Goal: Task Accomplishment & Management: Use online tool/utility

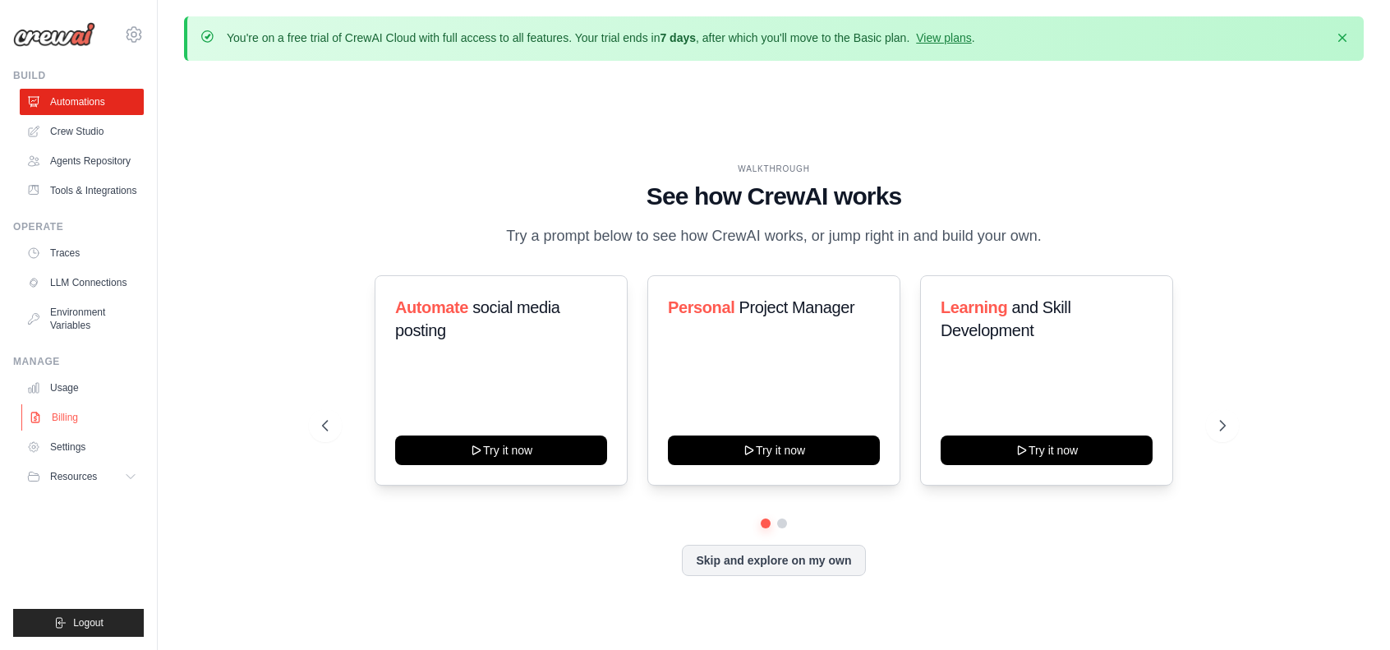
click at [78, 420] on link "Billing" at bounding box center [83, 417] width 124 height 26
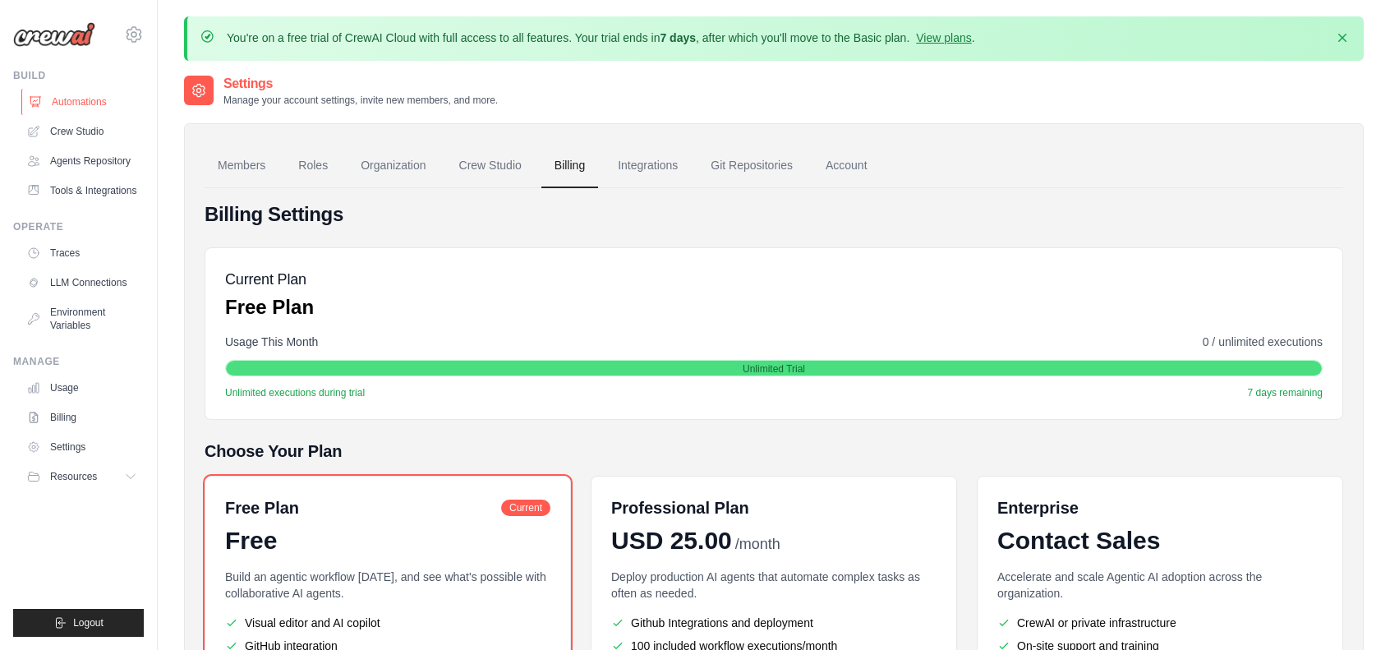
click at [88, 104] on link "Automations" at bounding box center [83, 102] width 124 height 26
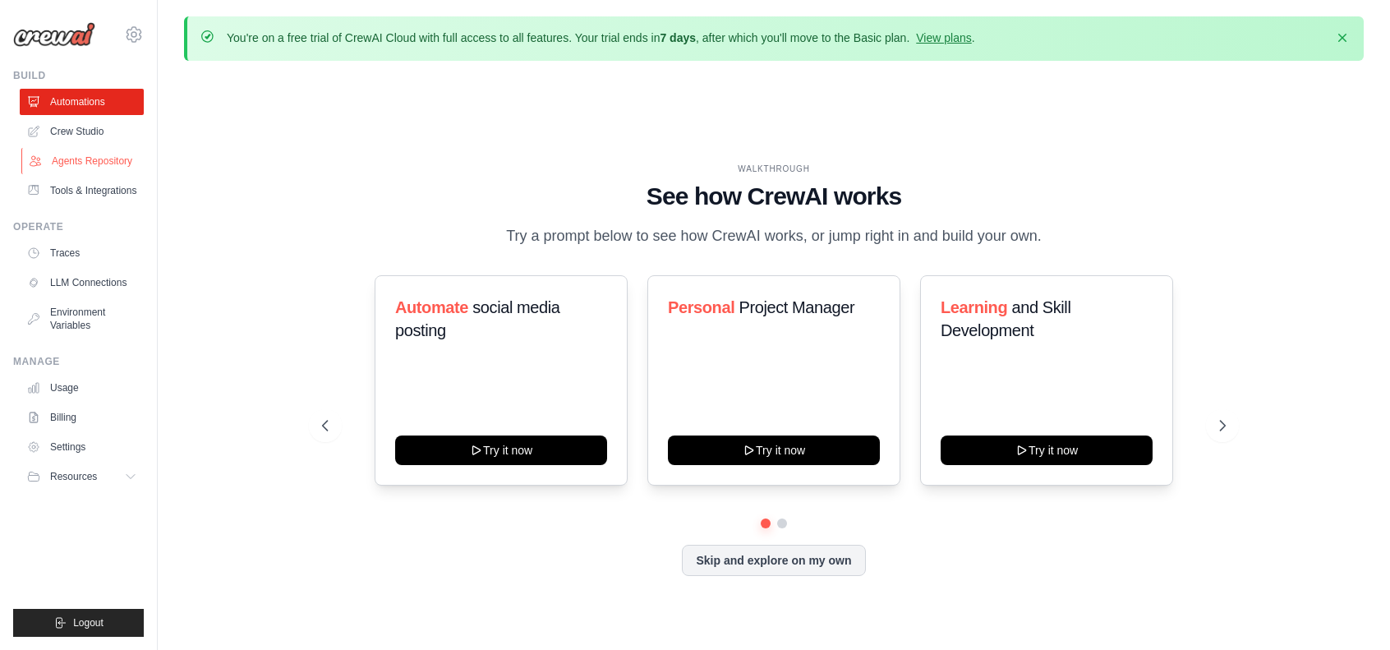
click at [98, 160] on link "Agents Repository" at bounding box center [83, 161] width 124 height 26
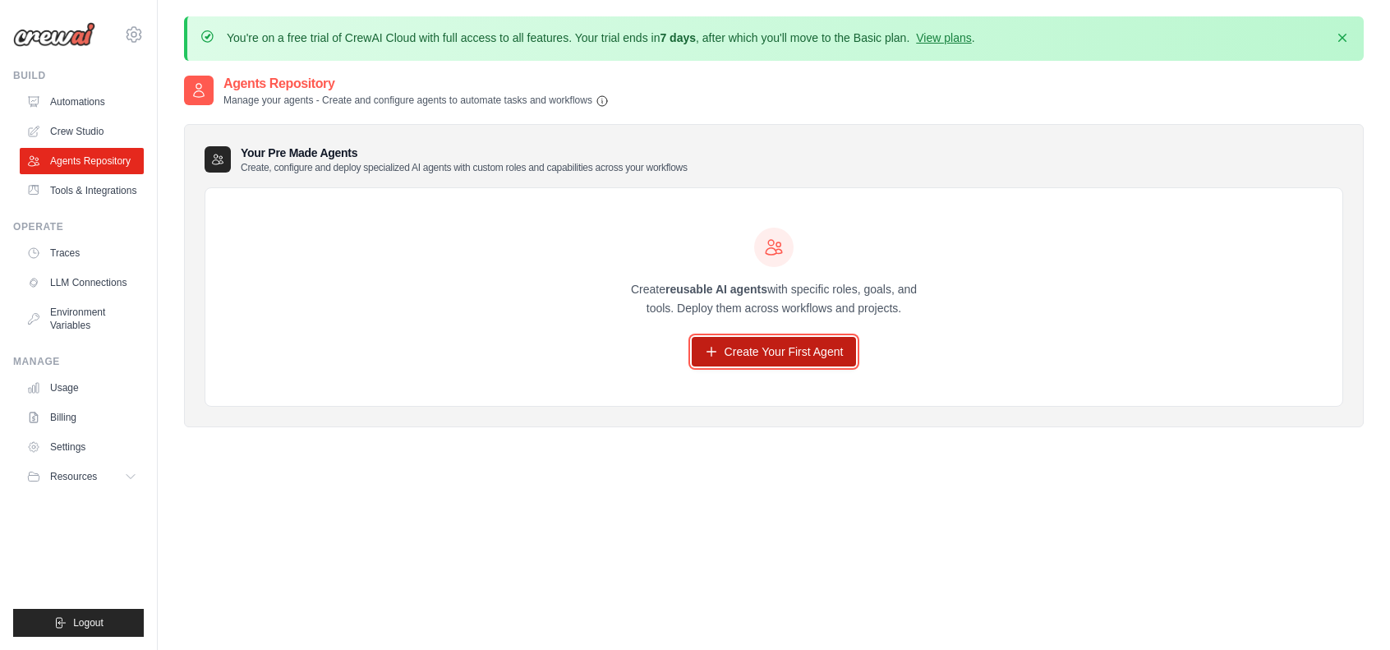
click at [802, 351] on link "Create Your First Agent" at bounding box center [774, 352] width 165 height 30
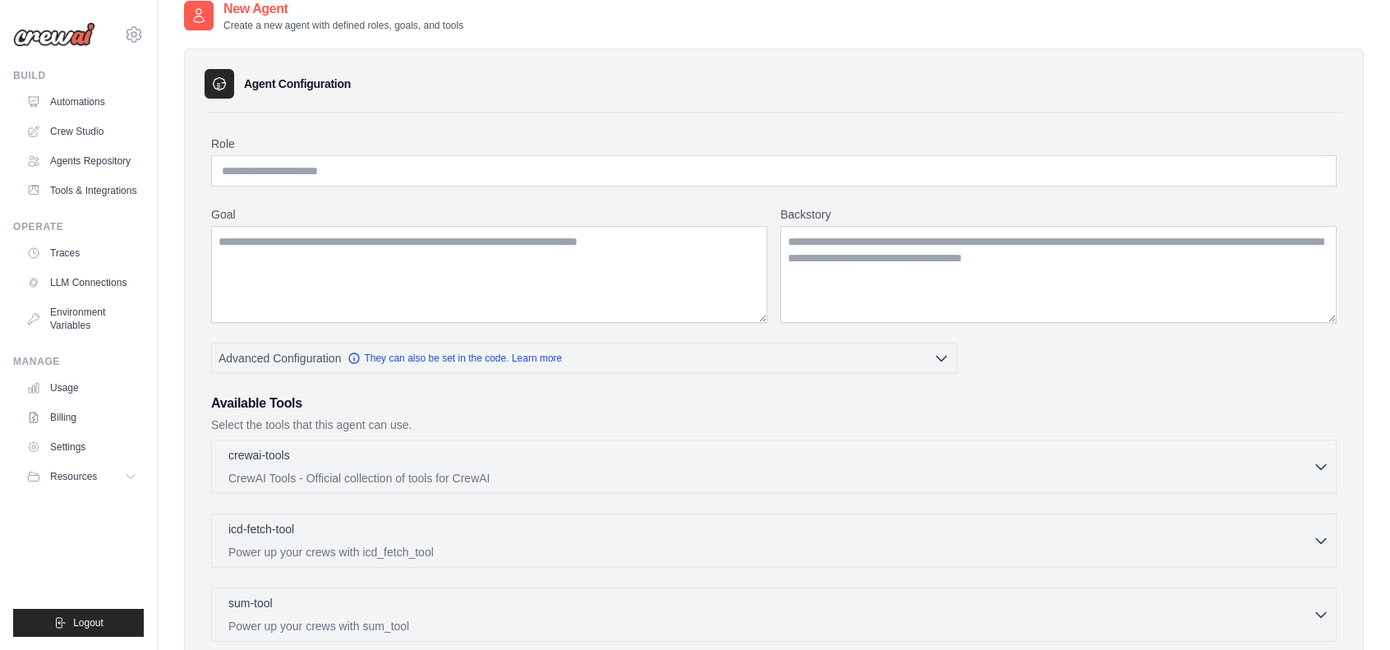
scroll to position [82, 0]
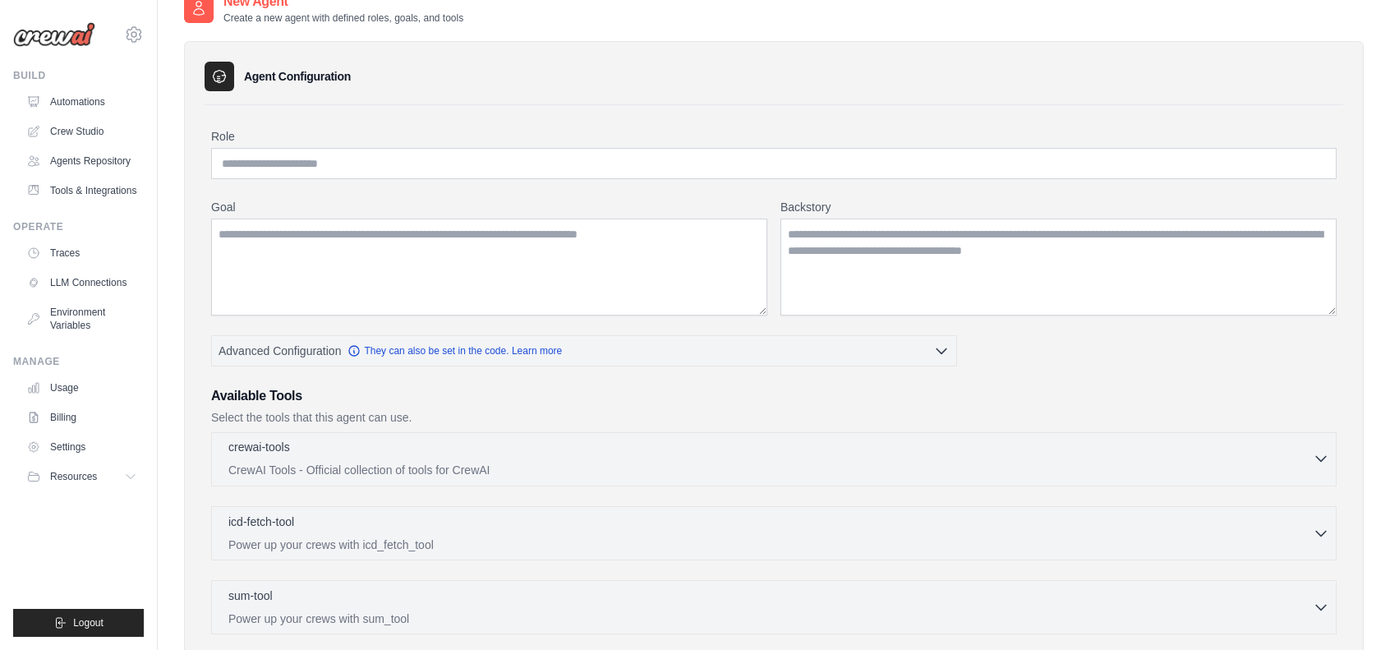
click at [1325, 457] on icon "button" at bounding box center [1321, 458] width 16 height 16
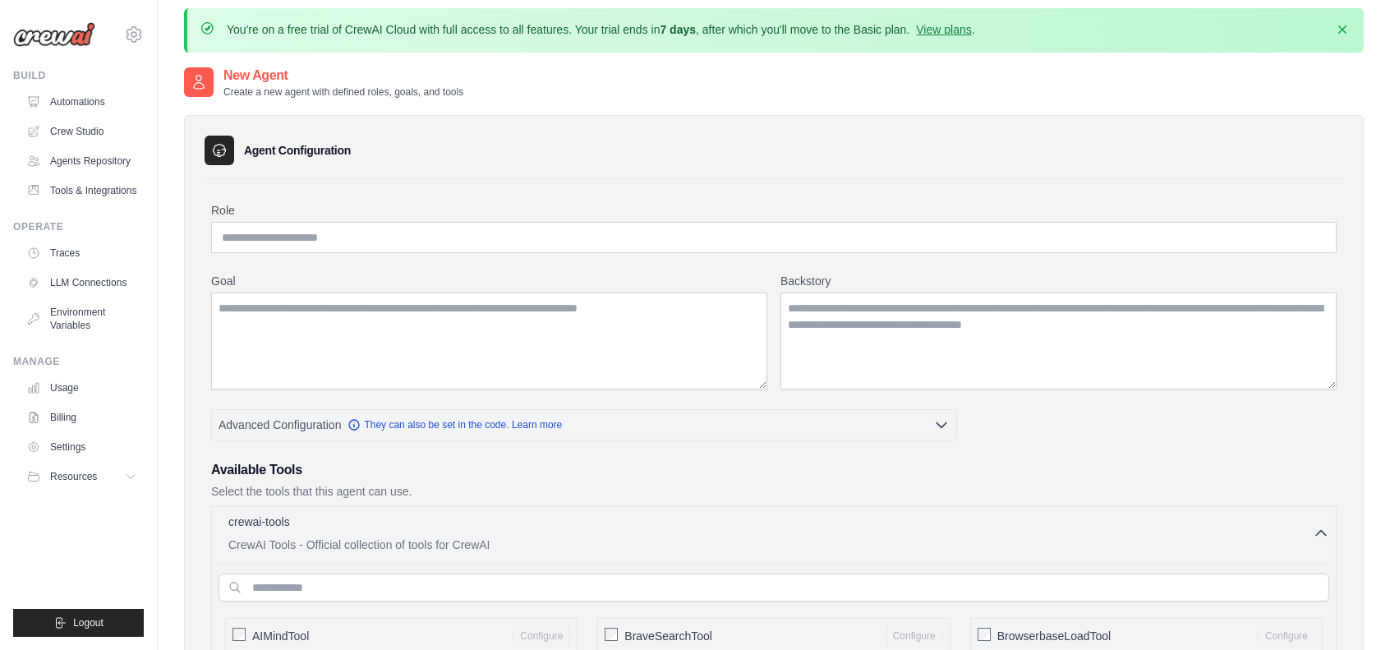
scroll to position [0, 0]
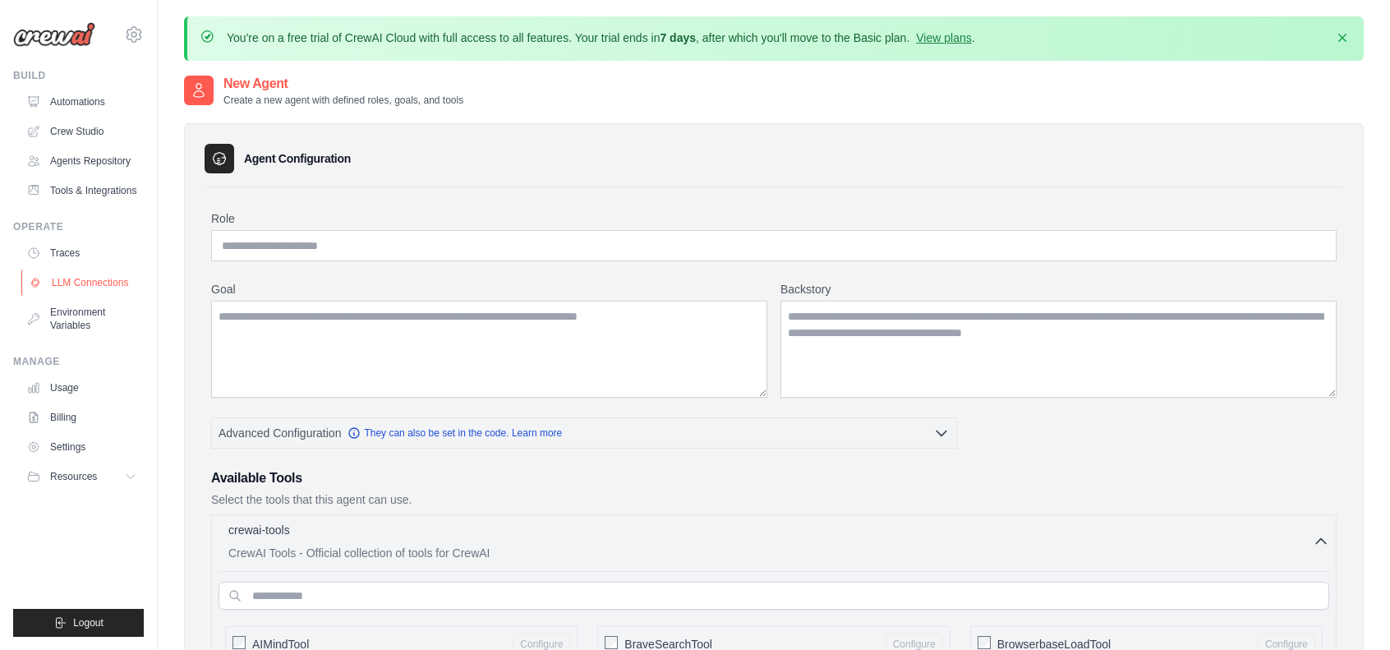
click at [85, 281] on link "LLM Connections" at bounding box center [83, 283] width 124 height 26
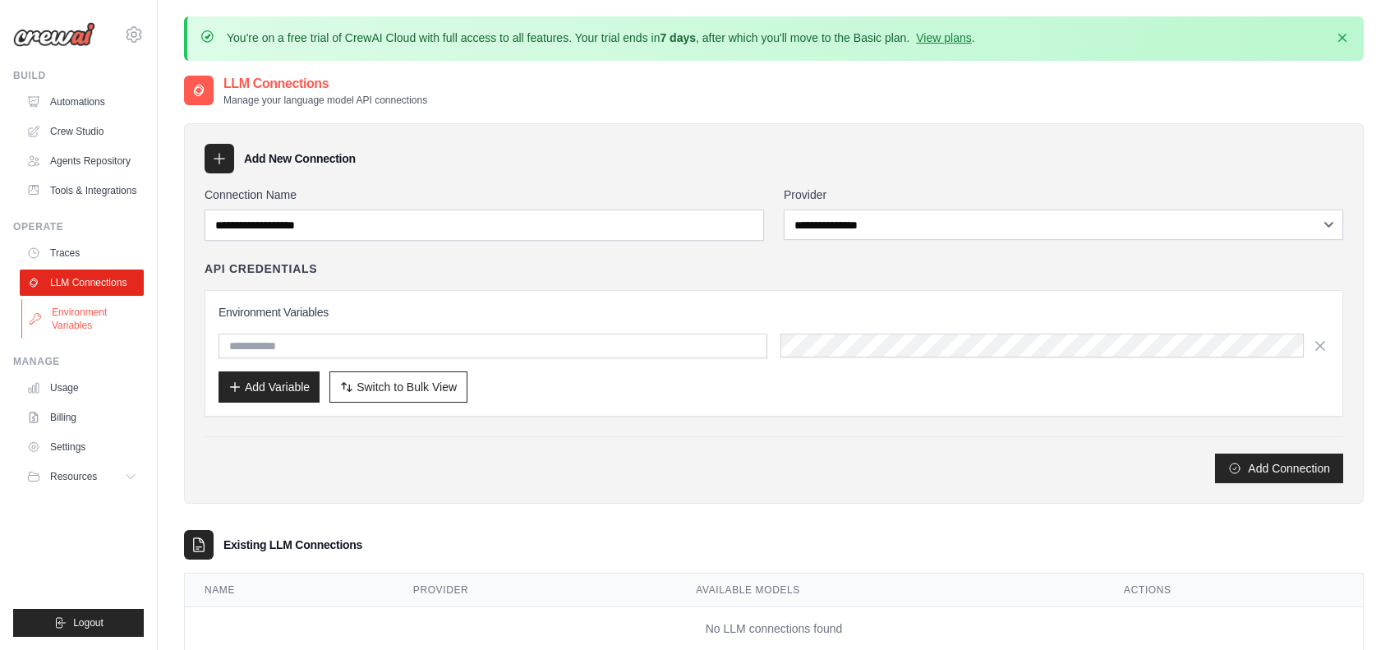
click at [81, 316] on link "Environment Variables" at bounding box center [83, 318] width 124 height 39
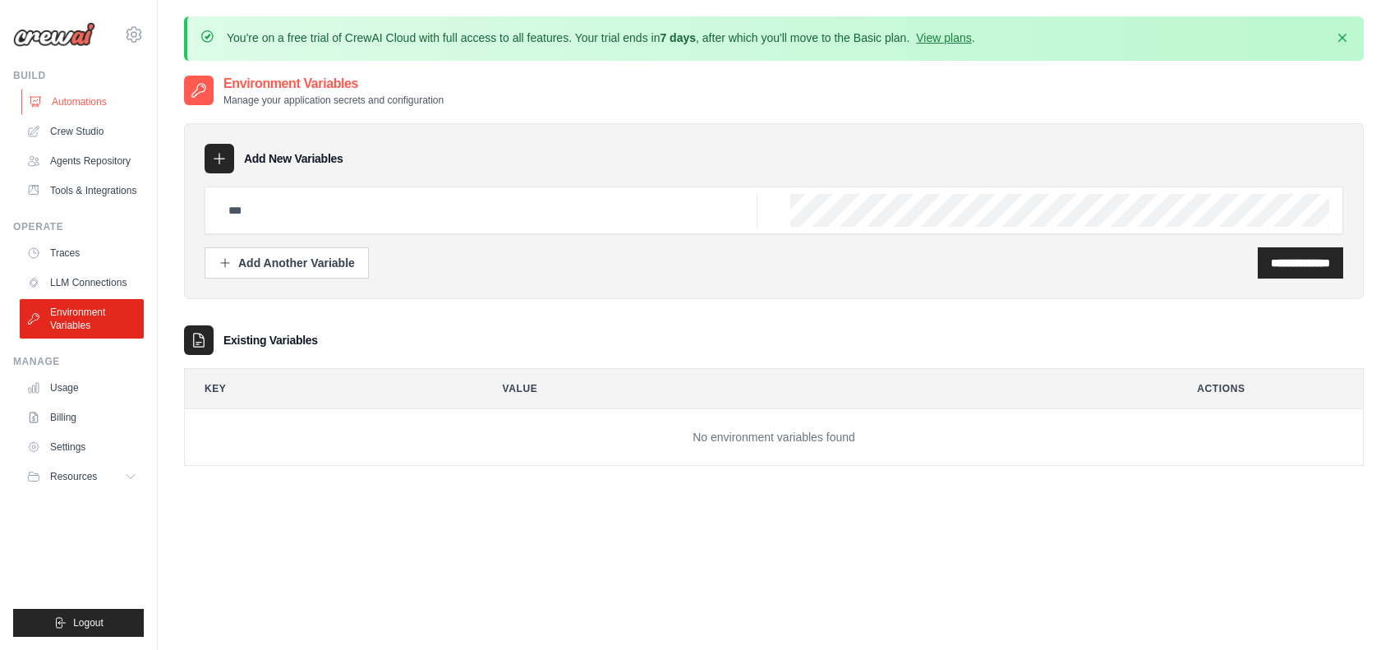
click at [75, 94] on link "Automations" at bounding box center [83, 102] width 124 height 26
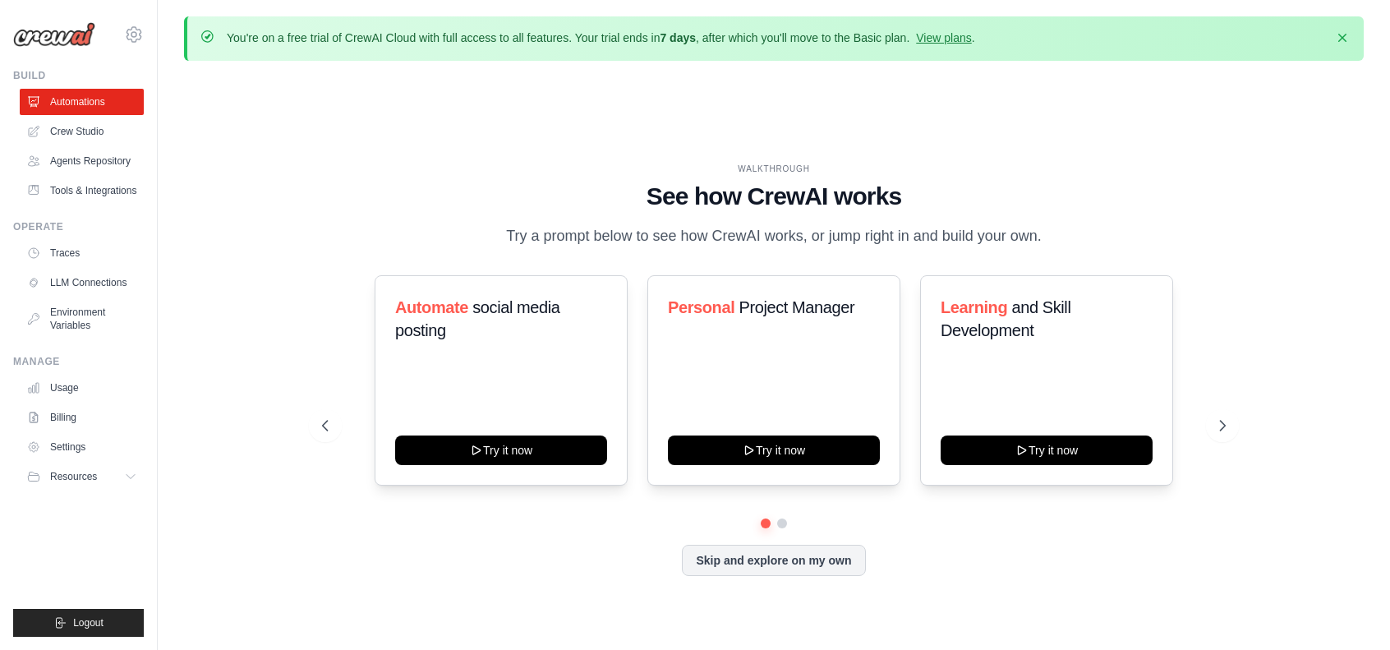
click at [80, 134] on link "Crew Studio" at bounding box center [82, 131] width 124 height 26
